Goal: Find specific page/section: Find specific page/section

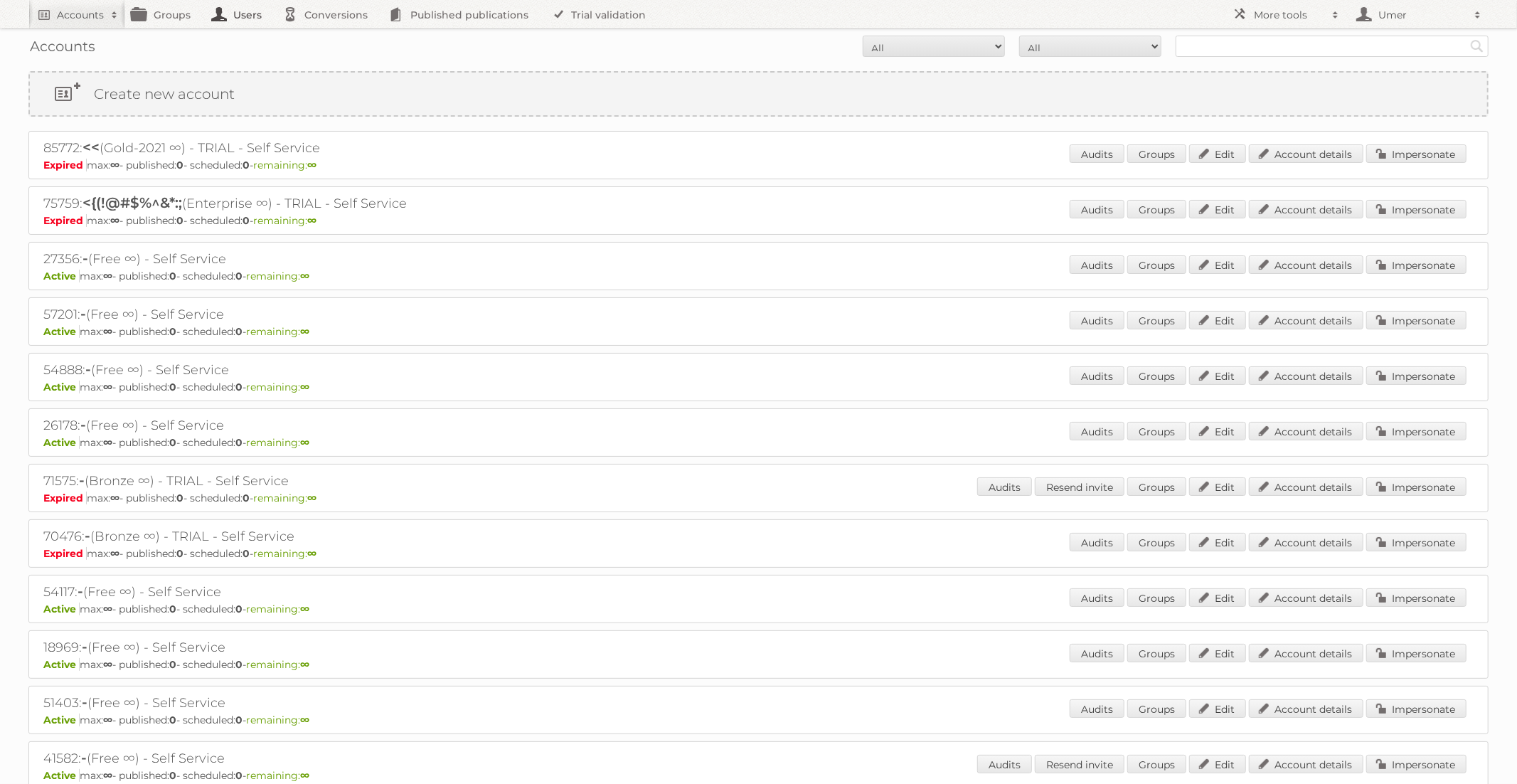
click at [242, 22] on link "Users" at bounding box center [241, 14] width 71 height 28
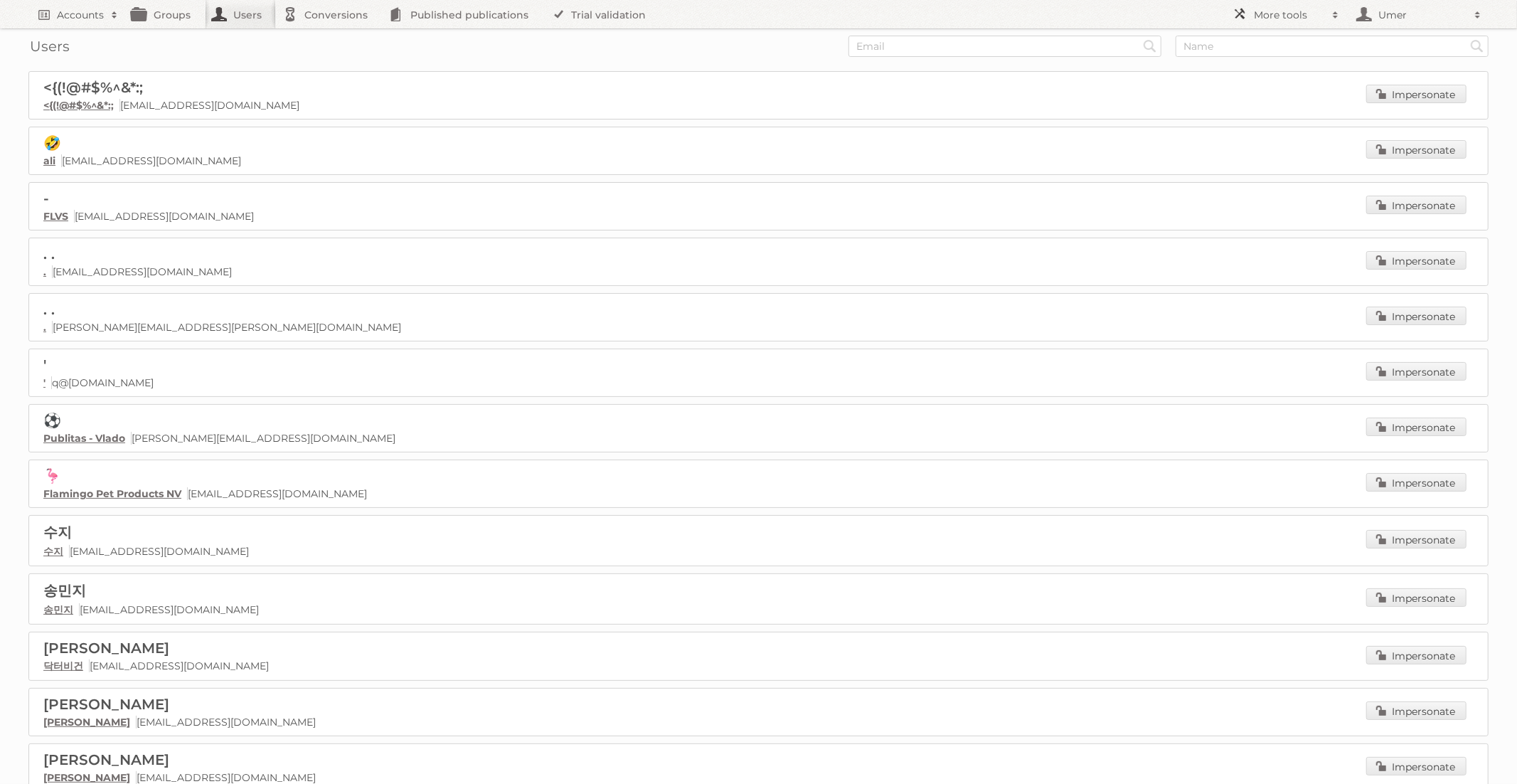
click at [1290, 10] on h2 "More tools" at bounding box center [1290, 14] width 71 height 14
click at [1250, 147] on link "Employees" at bounding box center [1297, 146] width 141 height 22
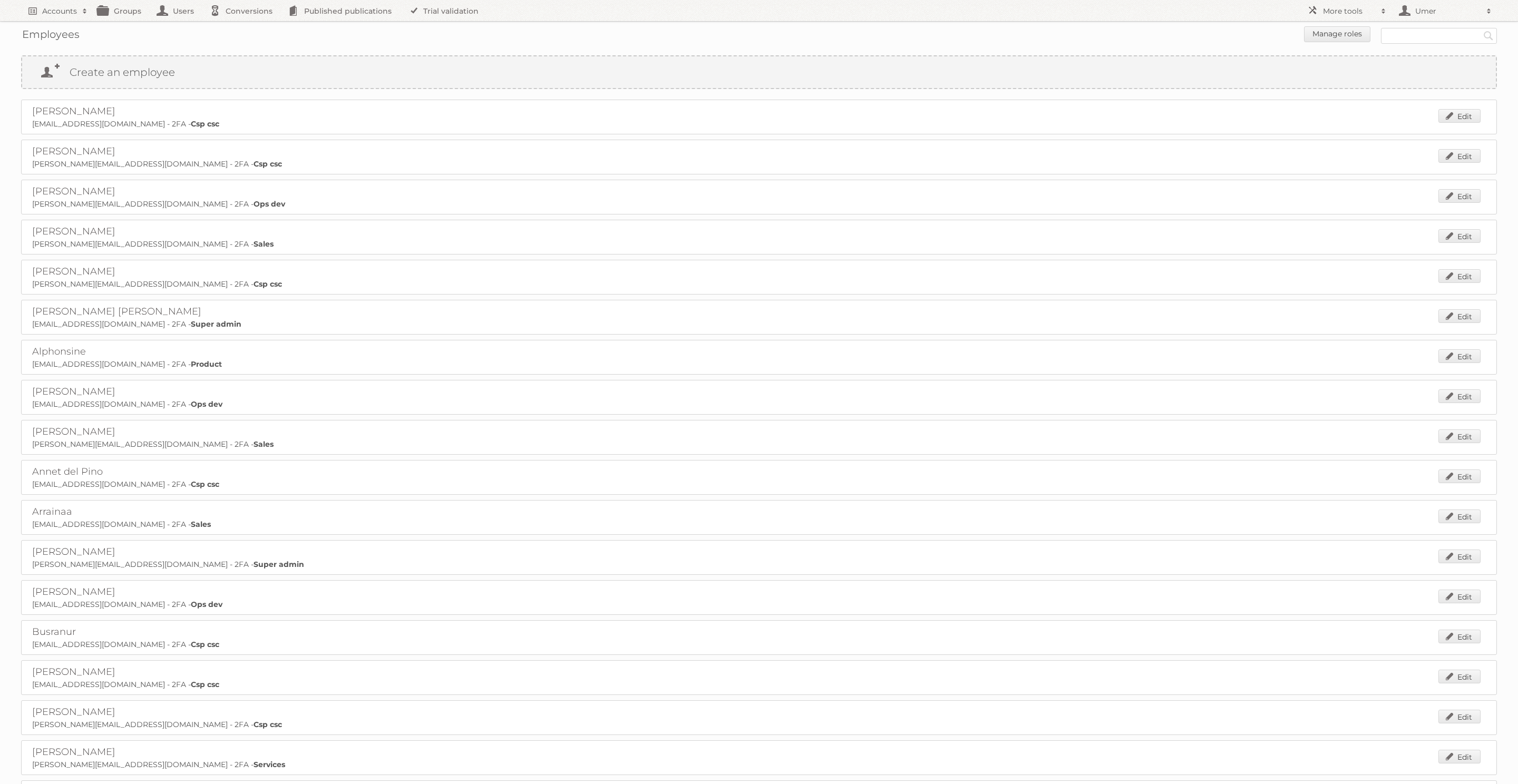
click at [767, 47] on div "Employees Manage roles Search" at bounding box center [759, 35] width 1476 height 29
